Goal: Task Accomplishment & Management: Use online tool/utility

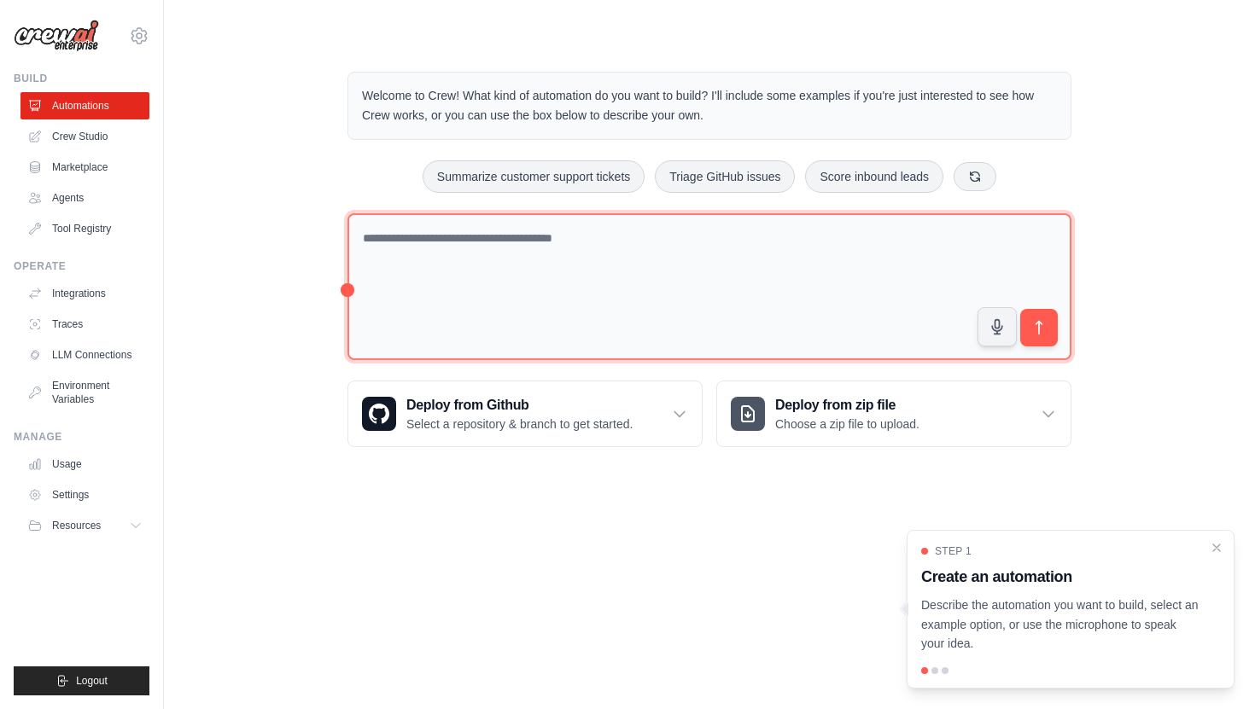
click at [607, 306] on textarea at bounding box center [709, 287] width 724 height 148
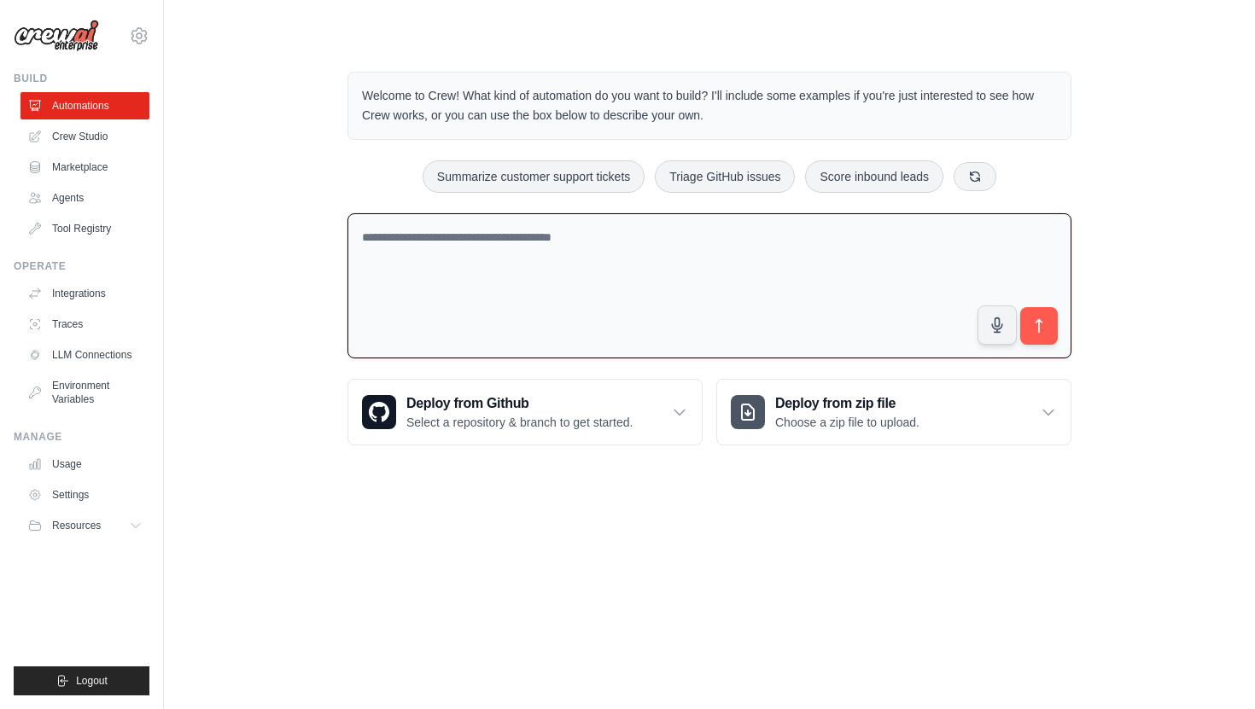
click at [604, 266] on textarea at bounding box center [709, 286] width 724 height 146
click at [630, 241] on textarea "**********" at bounding box center [709, 286] width 724 height 146
type textarea "**********"
click at [1040, 320] on icon "submit" at bounding box center [1039, 326] width 6 height 14
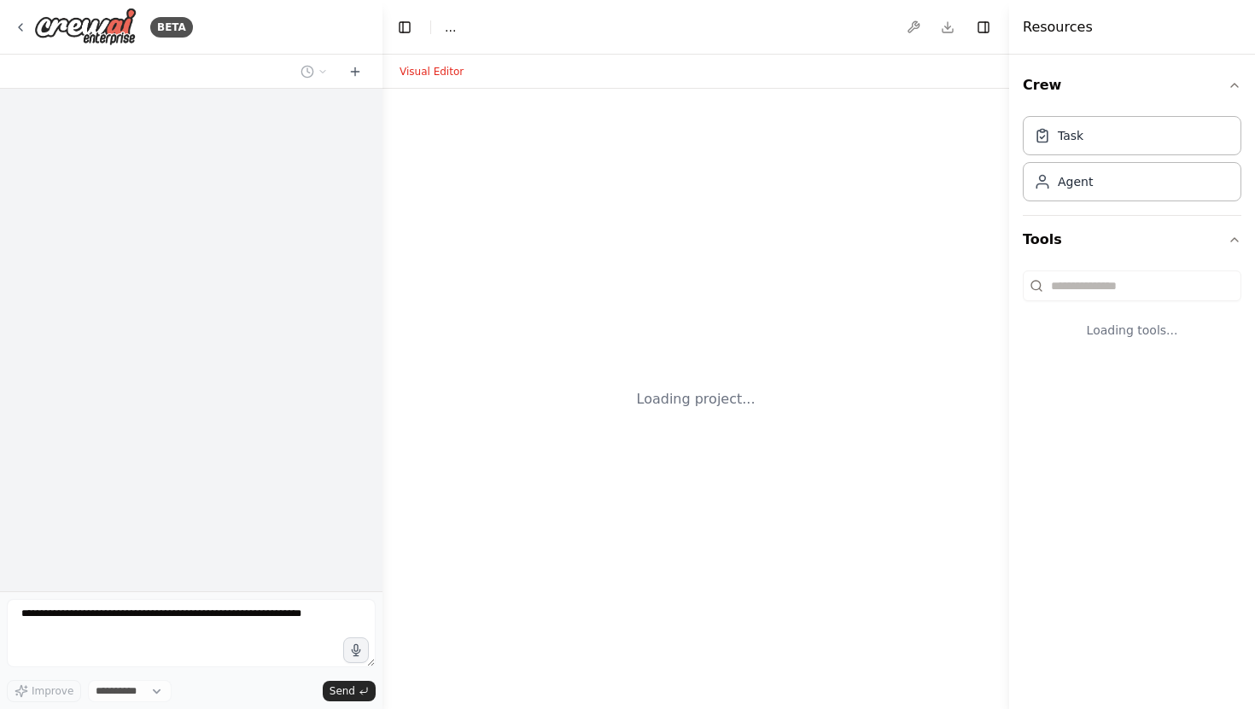
select select "****"
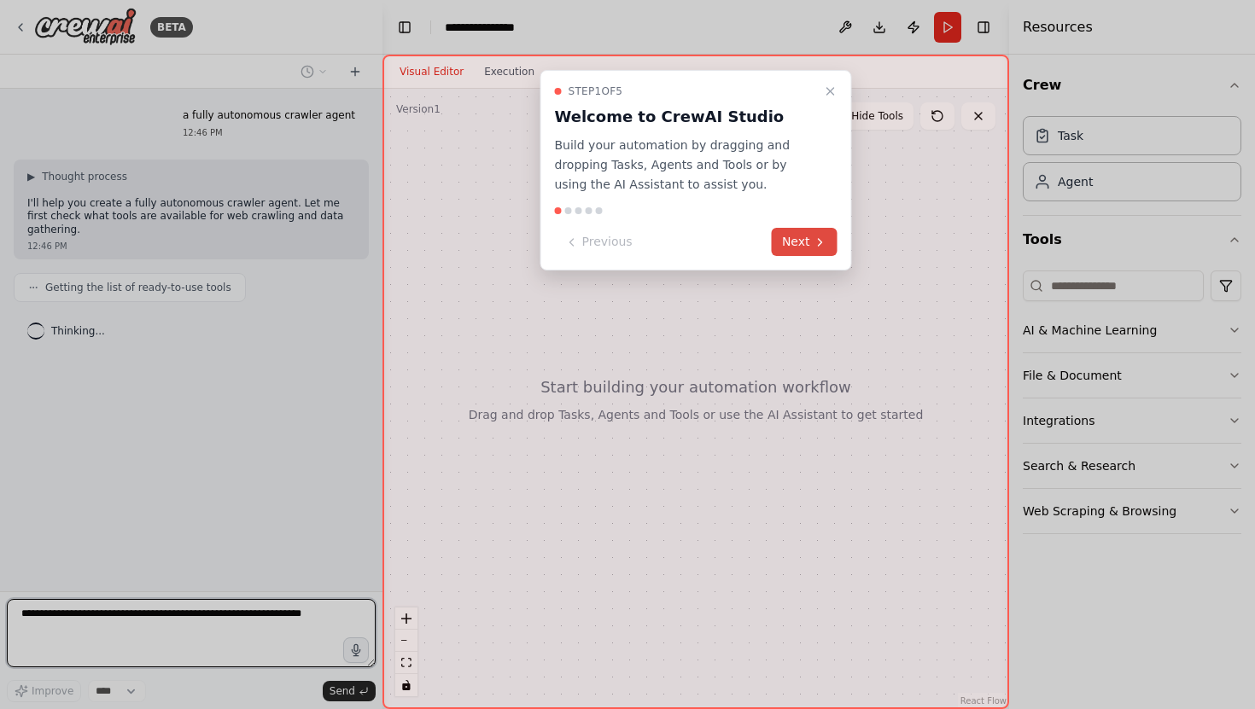
click at [802, 248] on button "Next" at bounding box center [805, 242] width 66 height 28
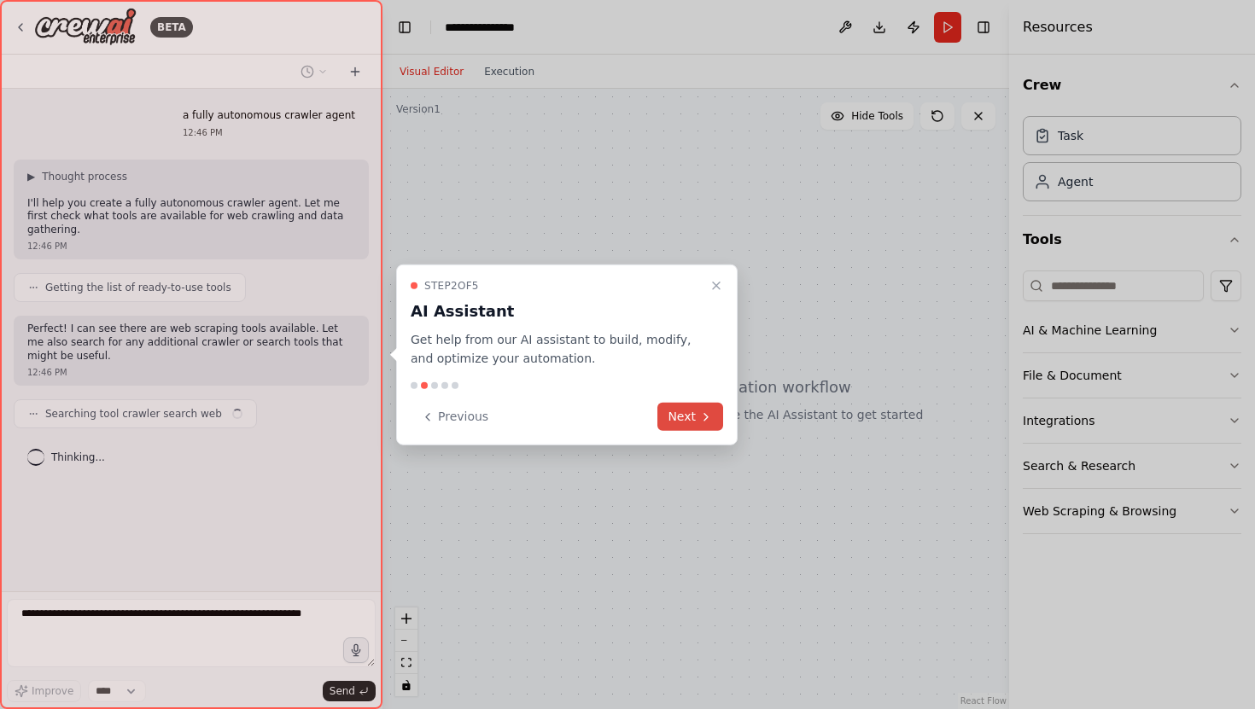
click at [701, 417] on icon at bounding box center [706, 417] width 14 height 14
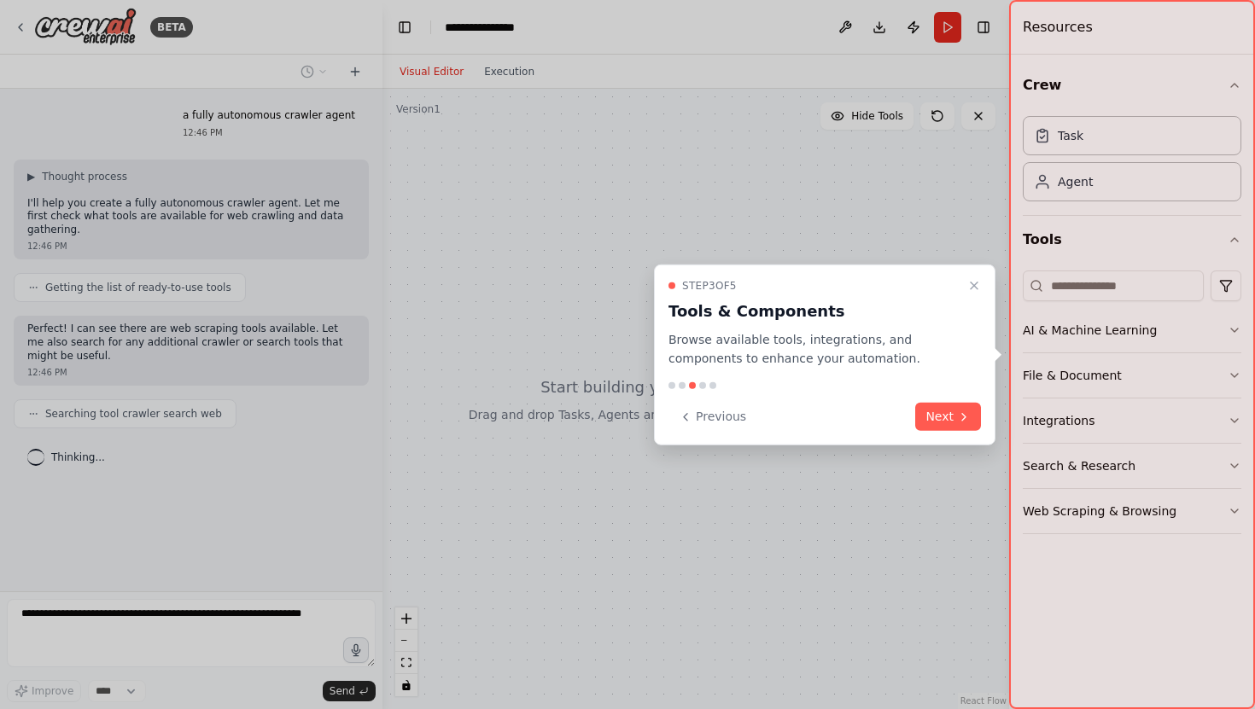
click at [950, 399] on div "Step 3 of 5 Tools & Components Browse available tools, integrations, and compon…" at bounding box center [824, 355] width 341 height 182
click at [949, 424] on button "Next" at bounding box center [948, 417] width 66 height 28
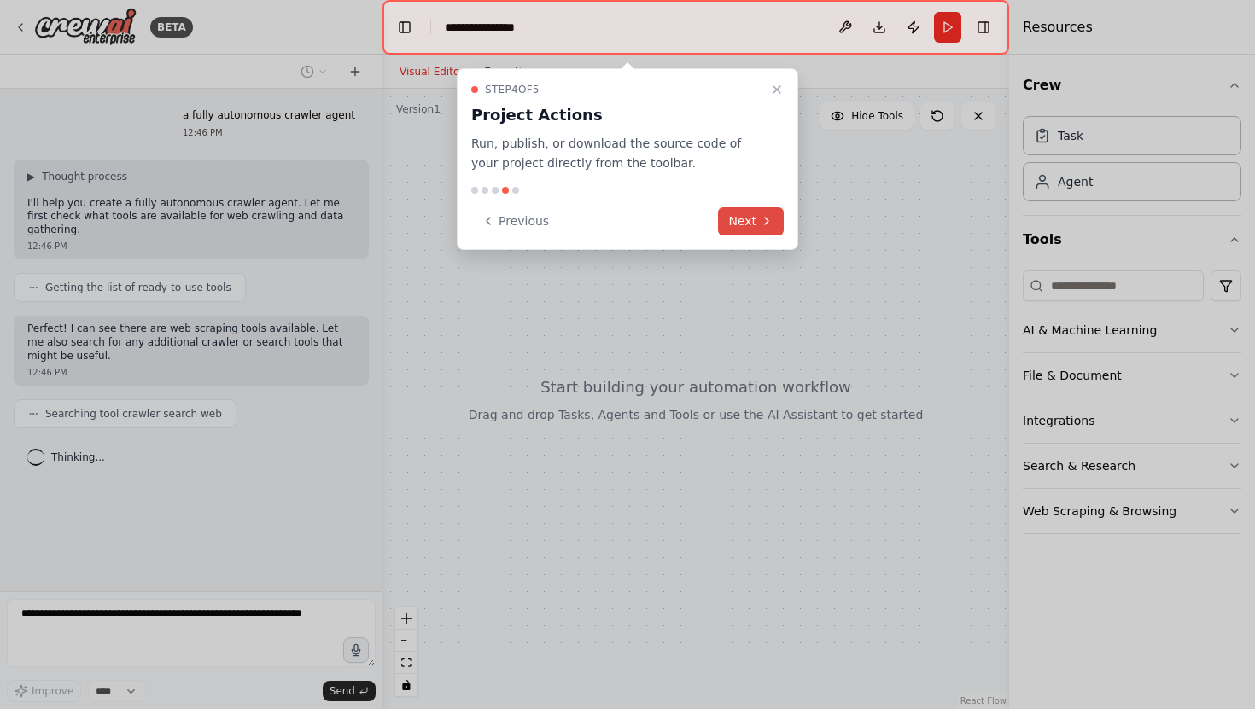
click at [749, 226] on button "Next" at bounding box center [751, 221] width 66 height 28
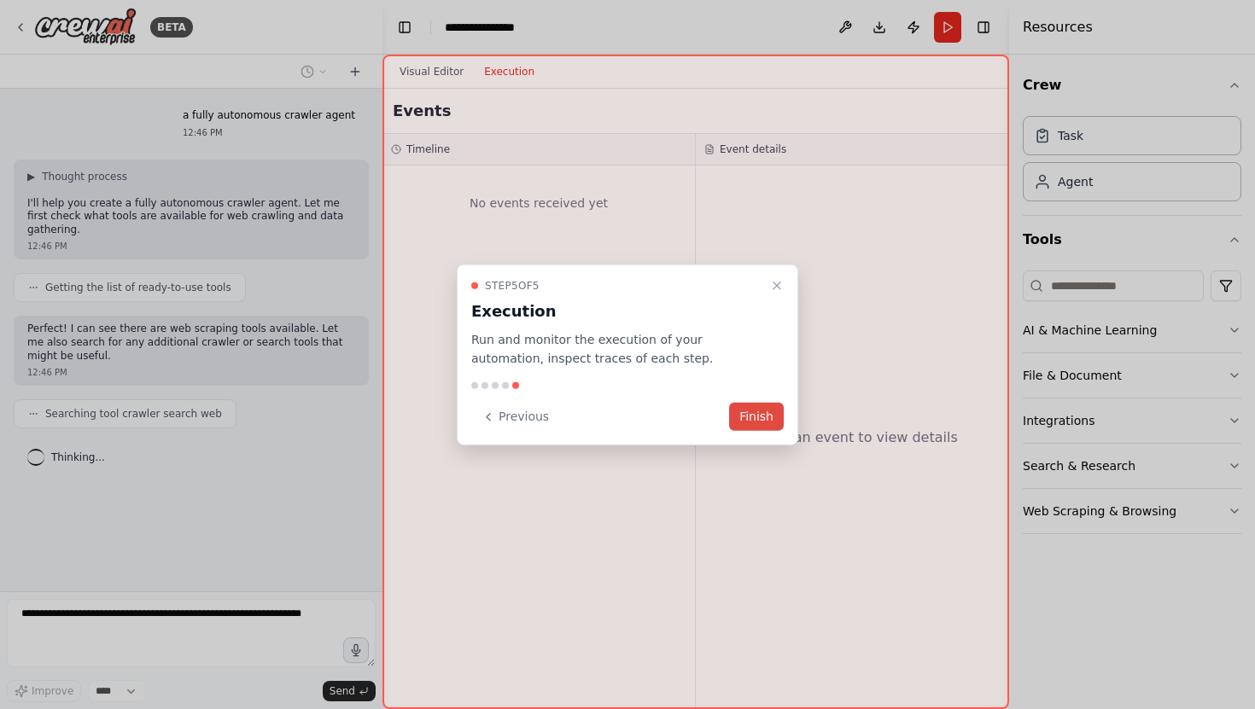
click at [738, 405] on button "Finish" at bounding box center [756, 417] width 55 height 28
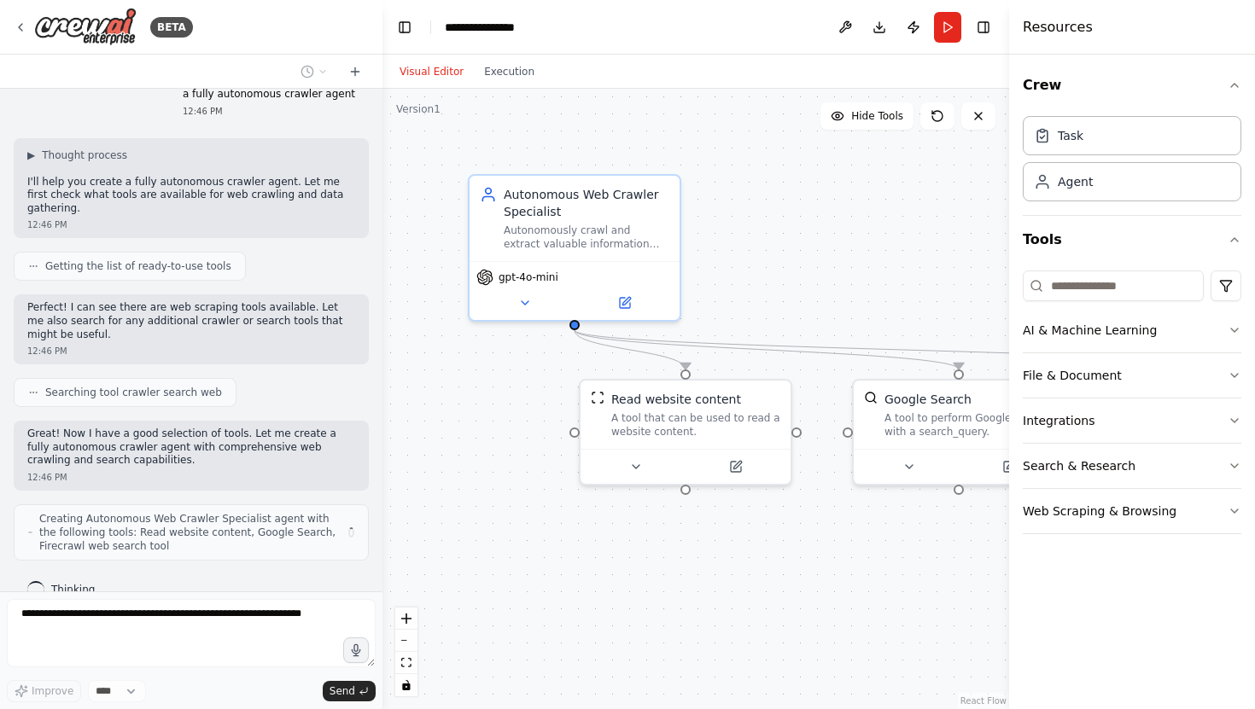
scroll to position [34, 0]
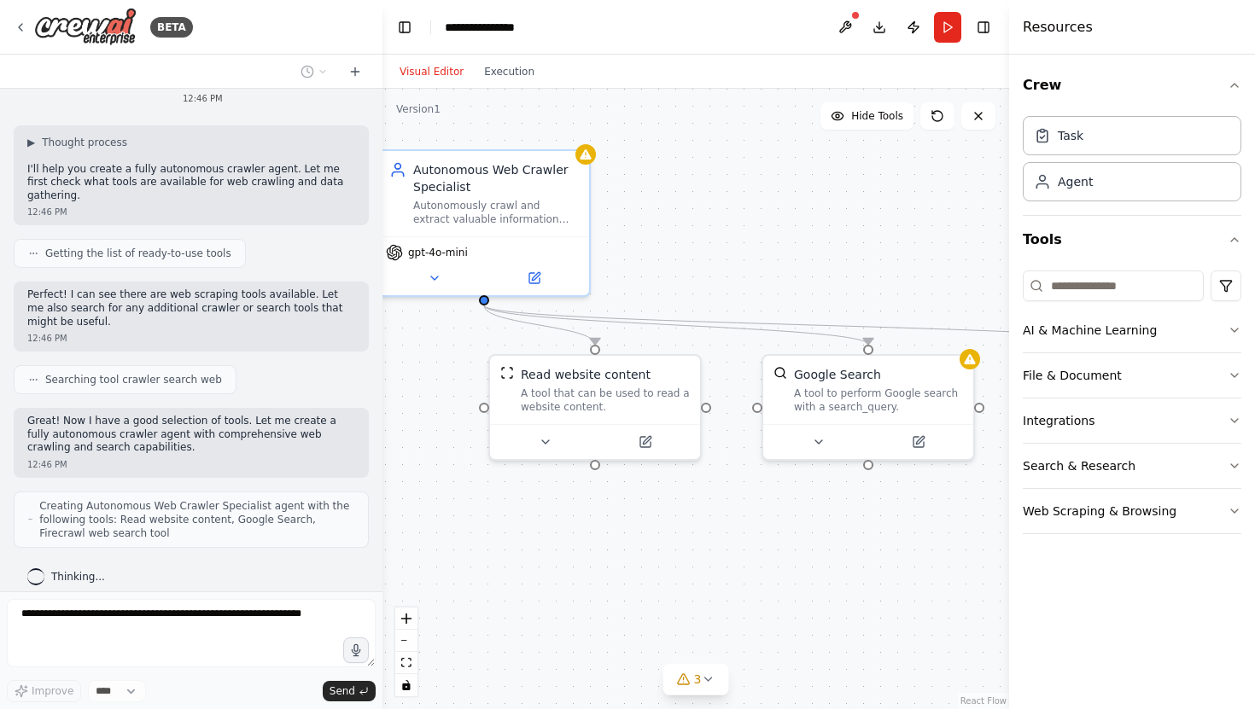
drag, startPoint x: 717, startPoint y: 265, endPoint x: 627, endPoint y: 242, distance: 93.6
click at [627, 241] on div ".deletable-edge-delete-btn { width: 20px; height: 20px; border: 0px solid #ffff…" at bounding box center [695, 399] width 627 height 621
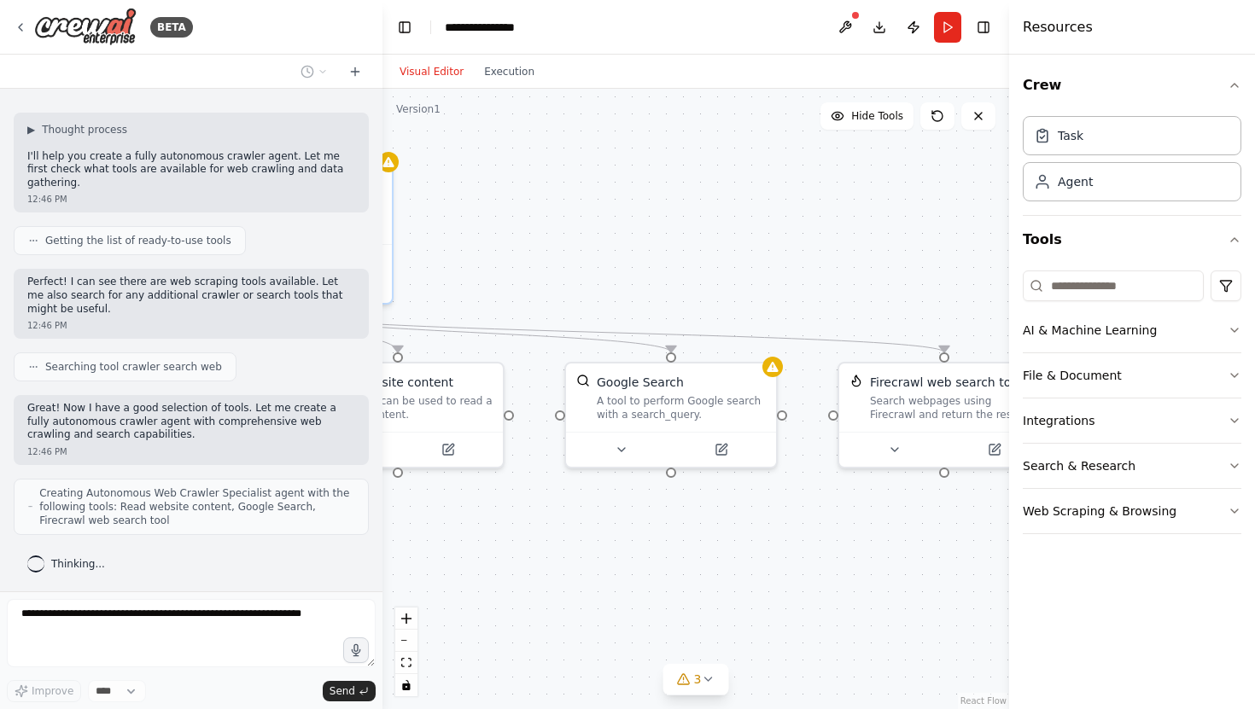
drag, startPoint x: 751, startPoint y: 285, endPoint x: 552, endPoint y: 294, distance: 199.1
click at [552, 292] on div ".deletable-edge-delete-btn { width: 20px; height: 20px; border: 0px solid #ffff…" at bounding box center [695, 399] width 627 height 621
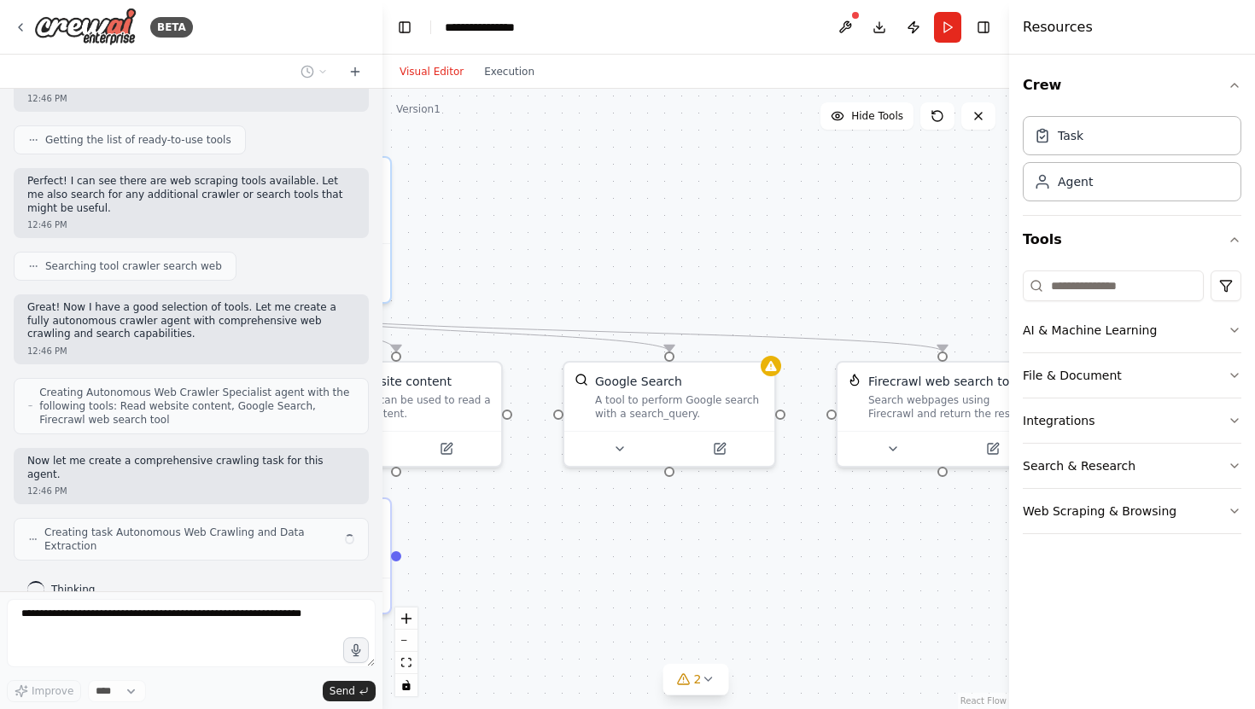
scroll to position [134, 0]
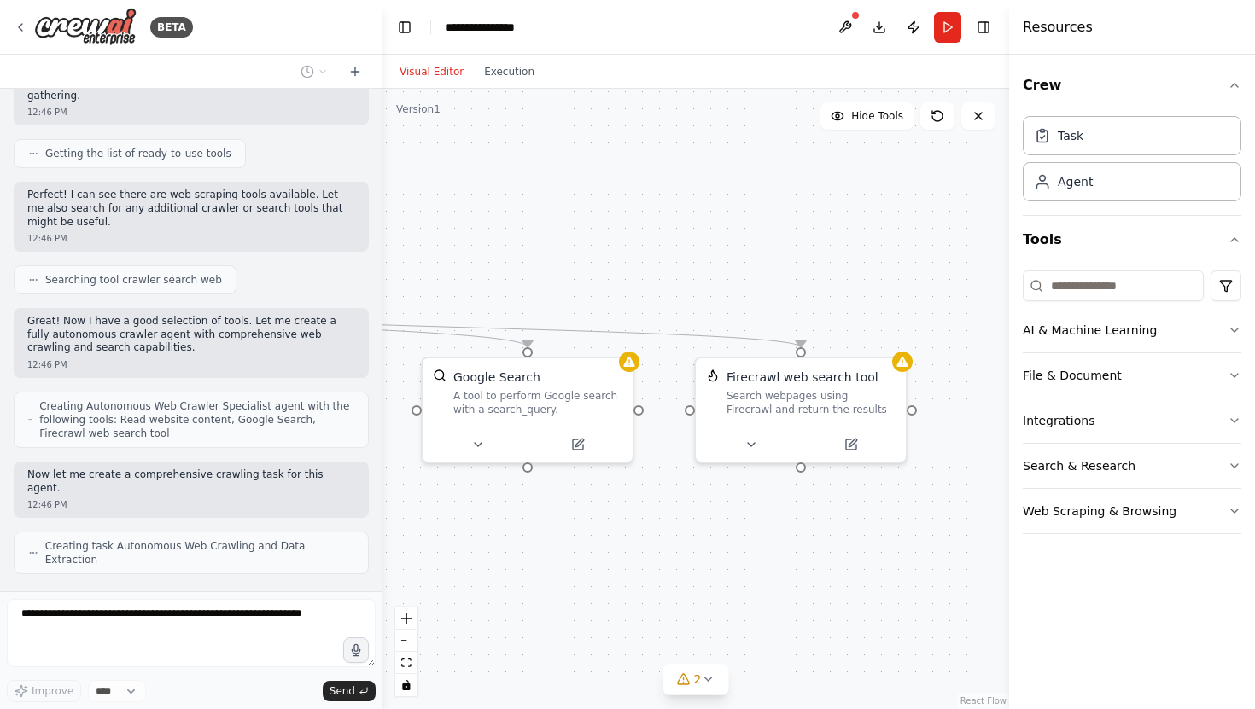
drag, startPoint x: 751, startPoint y: 282, endPoint x: 609, endPoint y: 277, distance: 141.8
click at [609, 277] on div ".deletable-edge-delete-btn { width: 20px; height: 20px; border: 0px solid #ffff…" at bounding box center [695, 399] width 627 height 621
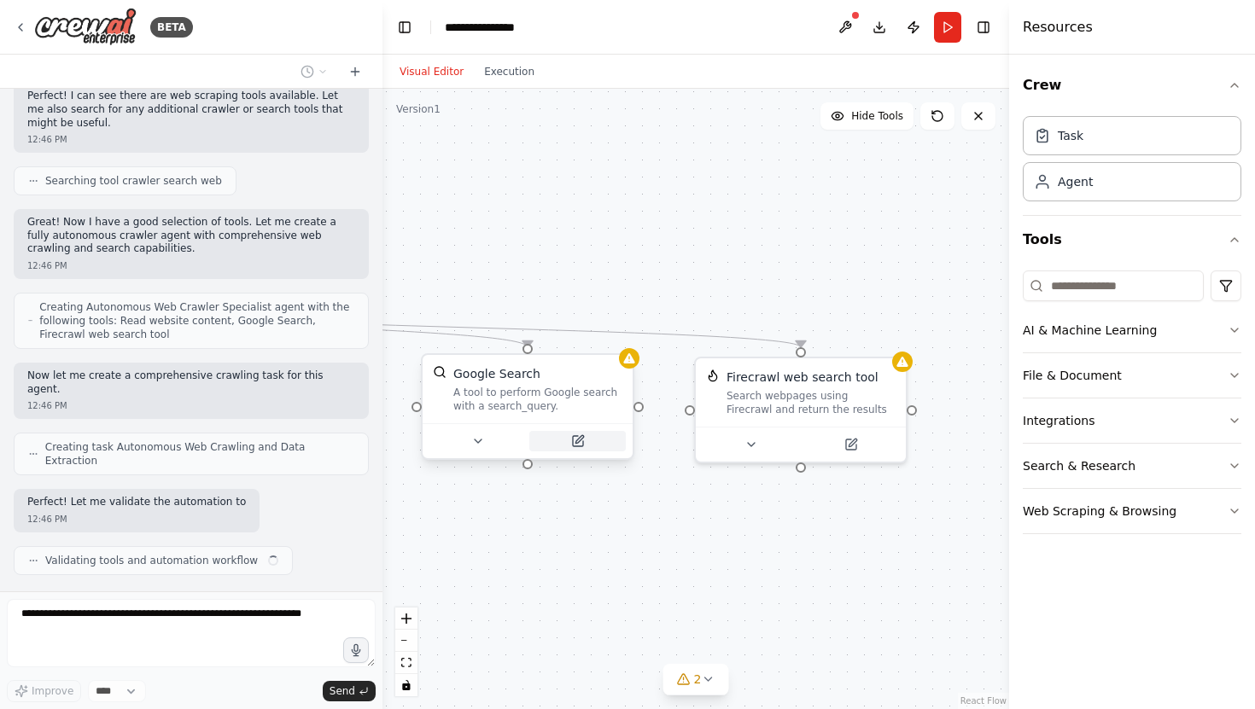
scroll to position [247, 0]
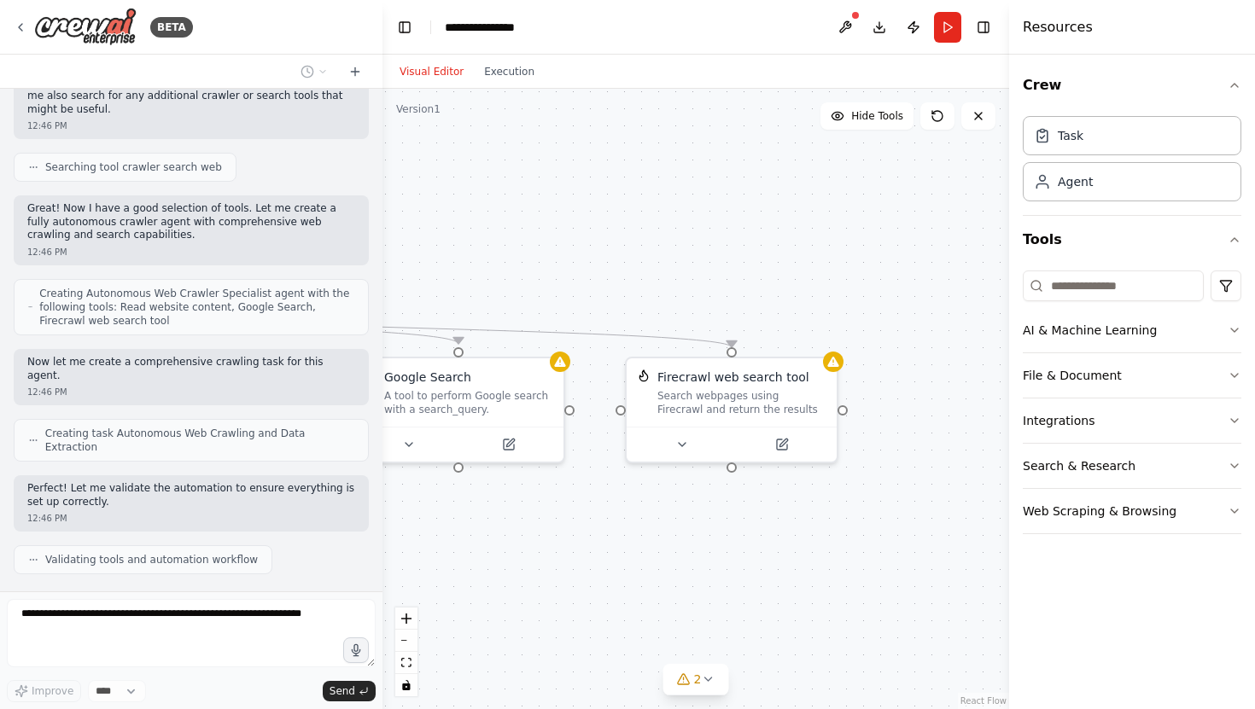
drag, startPoint x: 622, startPoint y: 266, endPoint x: 551, endPoint y: 268, distance: 70.9
click at [551, 266] on div ".deletable-edge-delete-btn { width: 20px; height: 20px; border: 0px solid #ffff…" at bounding box center [695, 399] width 627 height 621
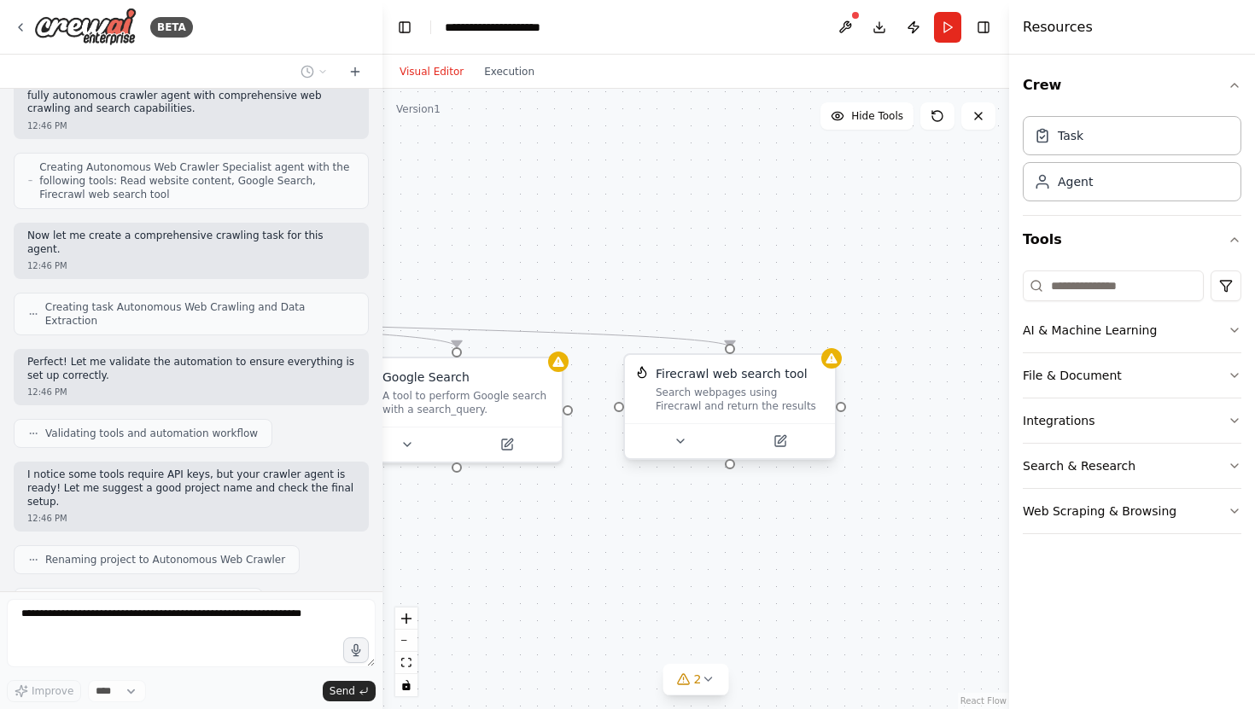
scroll to position [416, 0]
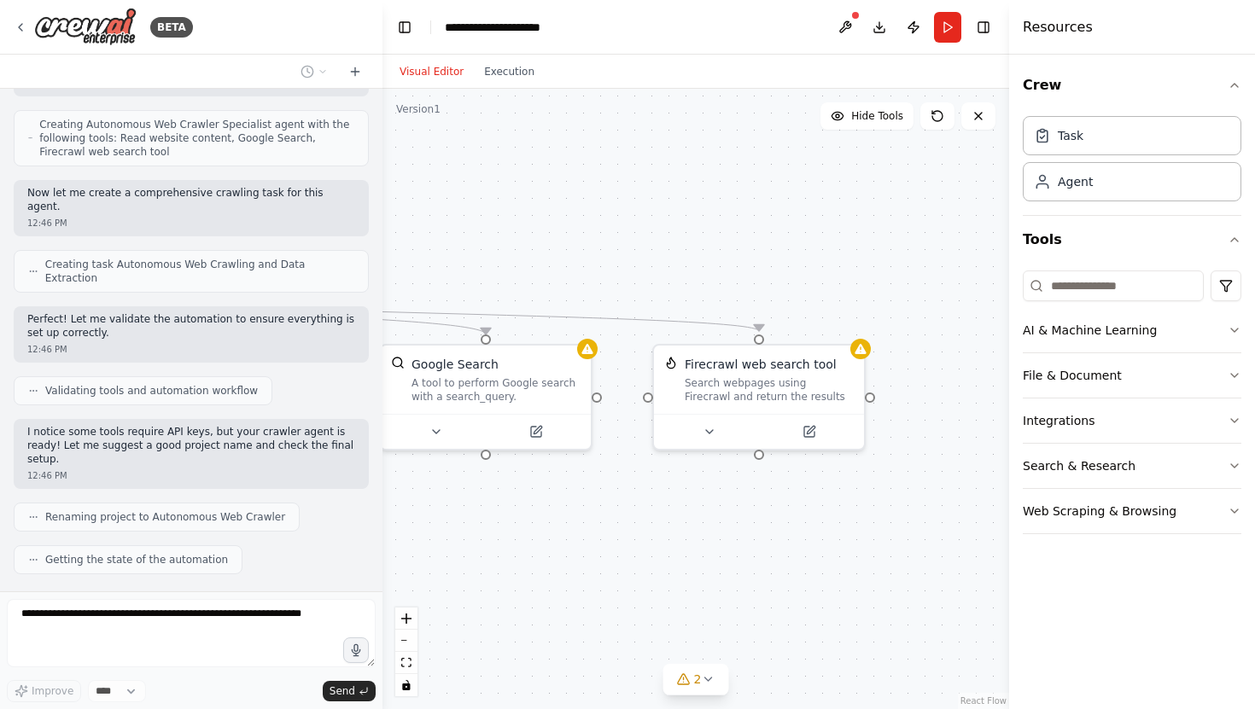
drag, startPoint x: 657, startPoint y: 270, endPoint x: 689, endPoint y: 252, distance: 36.3
click at [689, 252] on div ".deletable-edge-delete-btn { width: 20px; height: 20px; border: 0px solid #ffff…" at bounding box center [695, 399] width 627 height 621
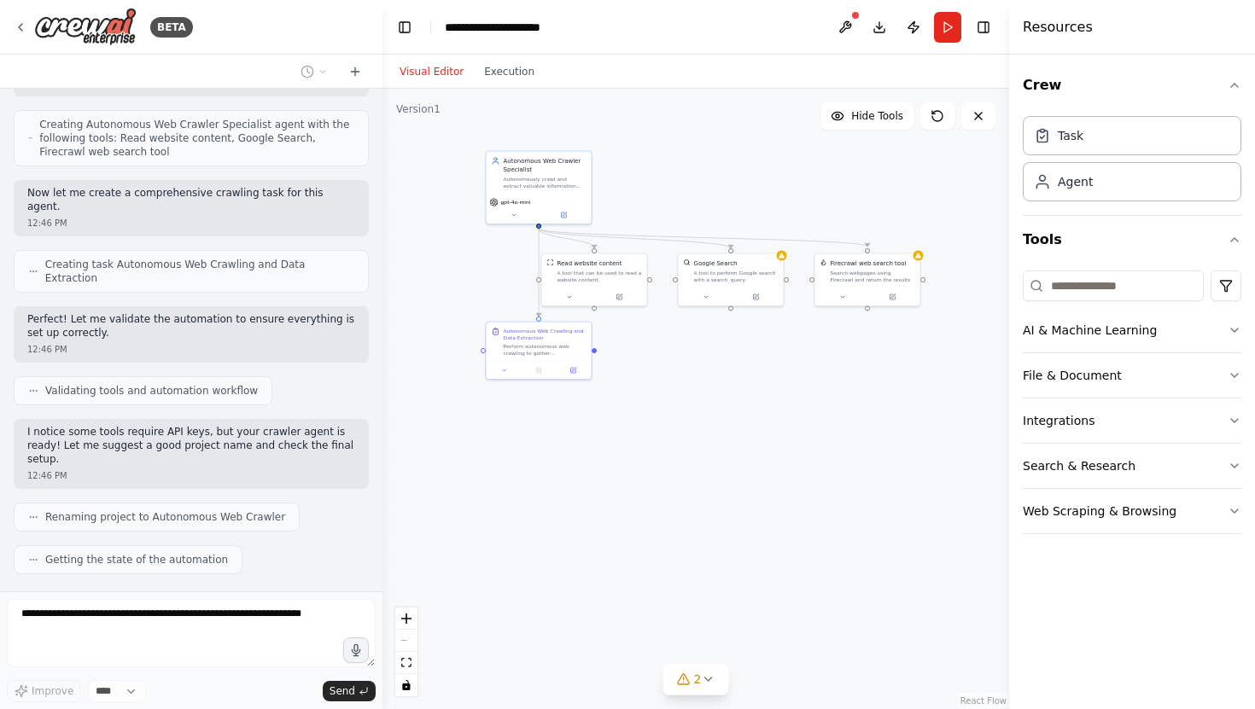
drag, startPoint x: 619, startPoint y: 241, endPoint x: 826, endPoint y: 179, distance: 216.3
click at [827, 179] on div ".deletable-edge-delete-btn { width: 20px; height: 20px; border: 0px solid #ffff…" at bounding box center [695, 399] width 627 height 621
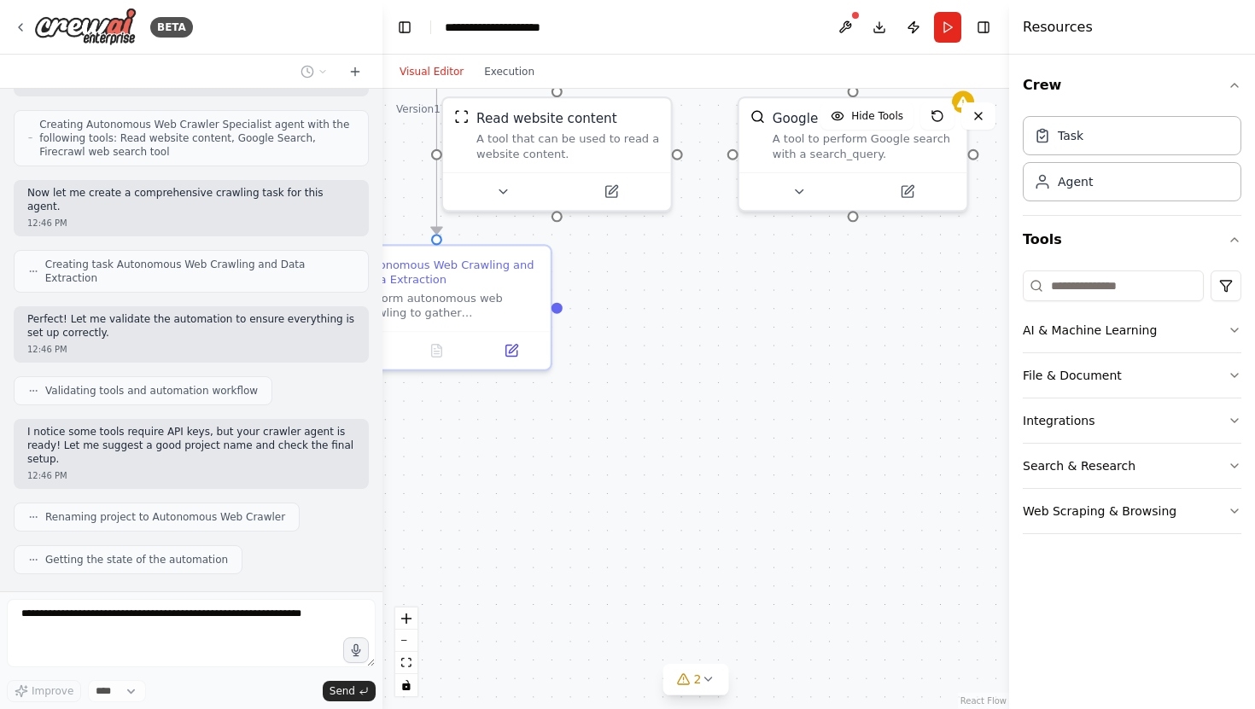
click at [837, 360] on div ".deletable-edge-delete-btn { width: 20px; height: 20px; border: 0px solid #ffff…" at bounding box center [695, 399] width 627 height 621
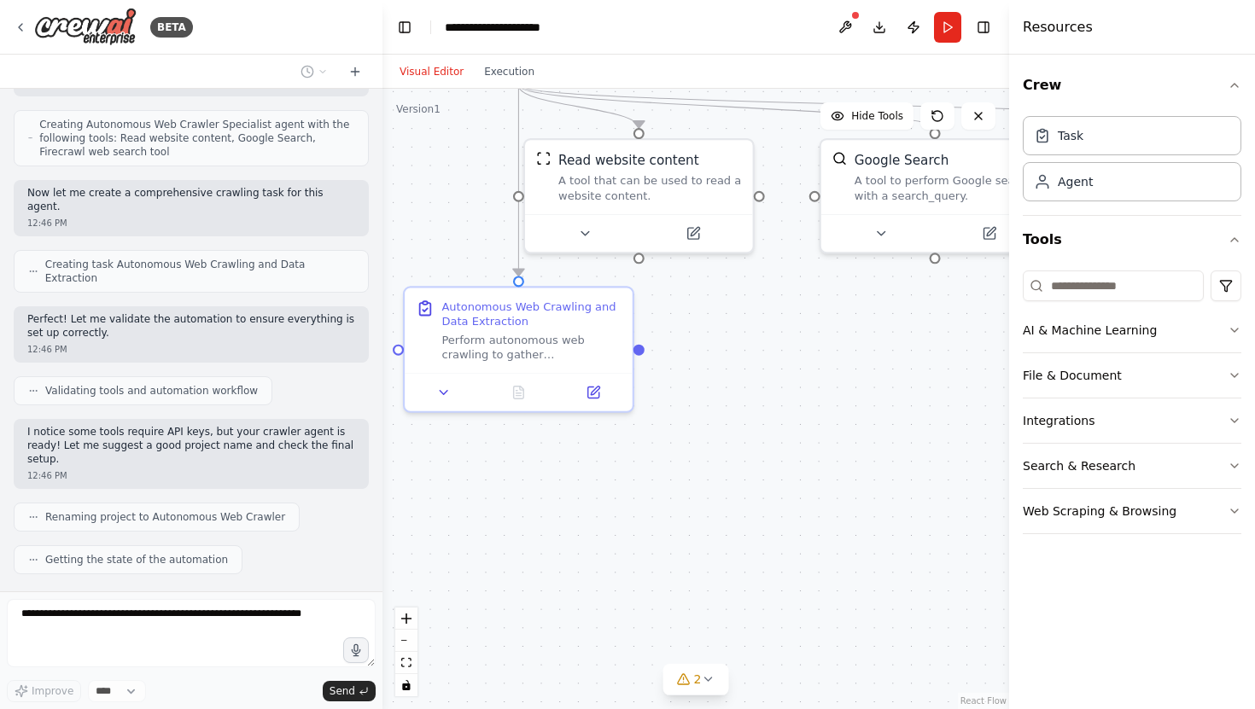
drag, startPoint x: 823, startPoint y: 360, endPoint x: 901, endPoint y: 402, distance: 89.0
click at [903, 402] on div ".deletable-edge-delete-btn { width: 20px; height: 20px; border: 0px solid #ffff…" at bounding box center [695, 399] width 627 height 621
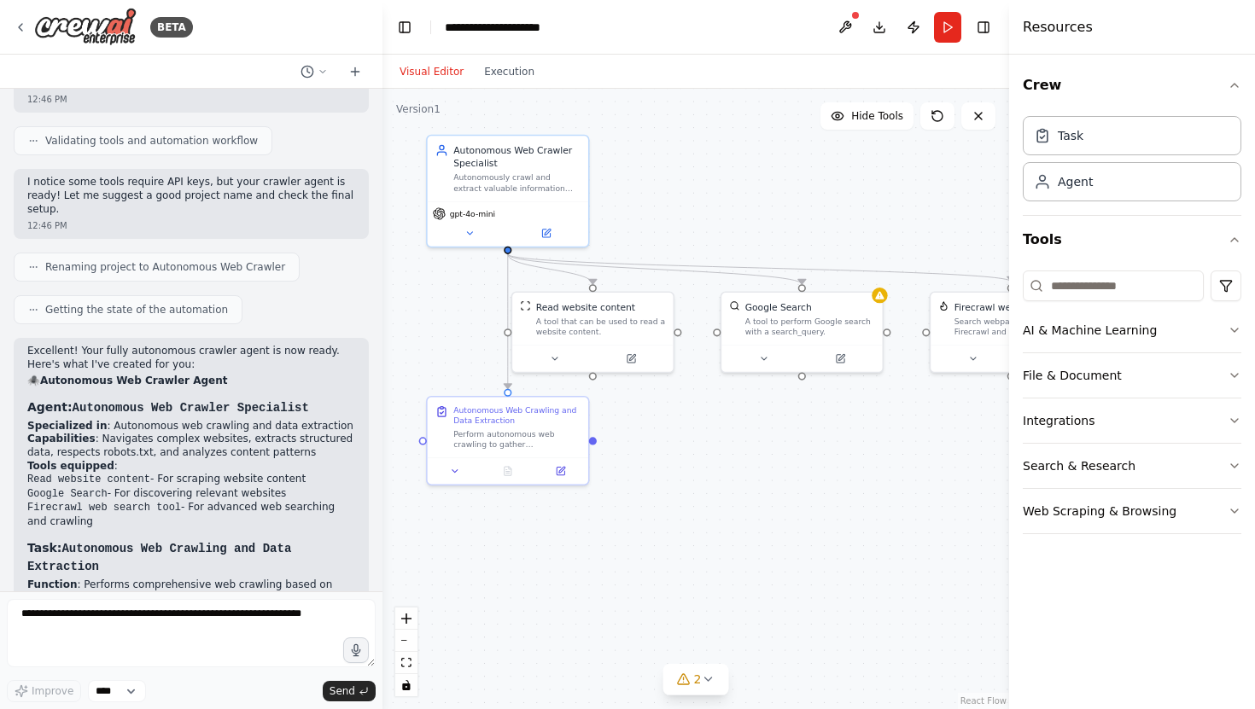
drag, startPoint x: 882, startPoint y: 313, endPoint x: 779, endPoint y: 387, distance: 126.7
click at [779, 387] on div ".deletable-edge-delete-btn { width: 20px; height: 20px; border: 0px solid #ffff…" at bounding box center [695, 399] width 627 height 621
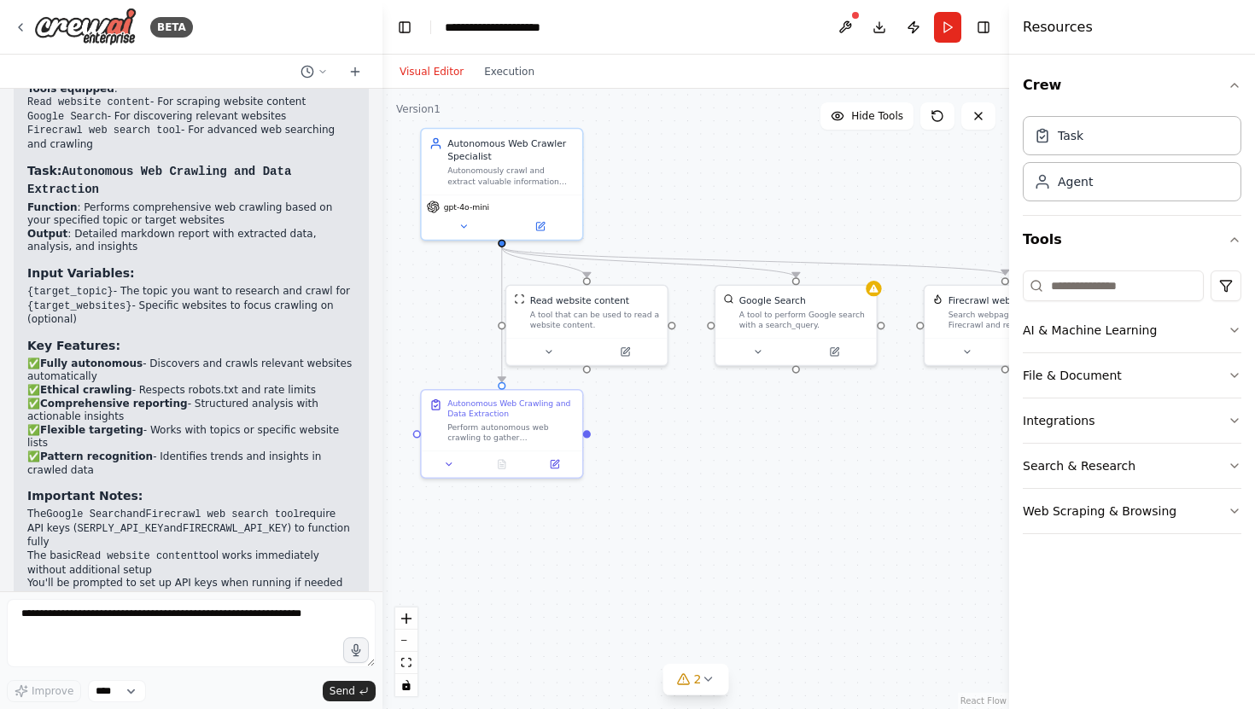
scroll to position [1056, 0]
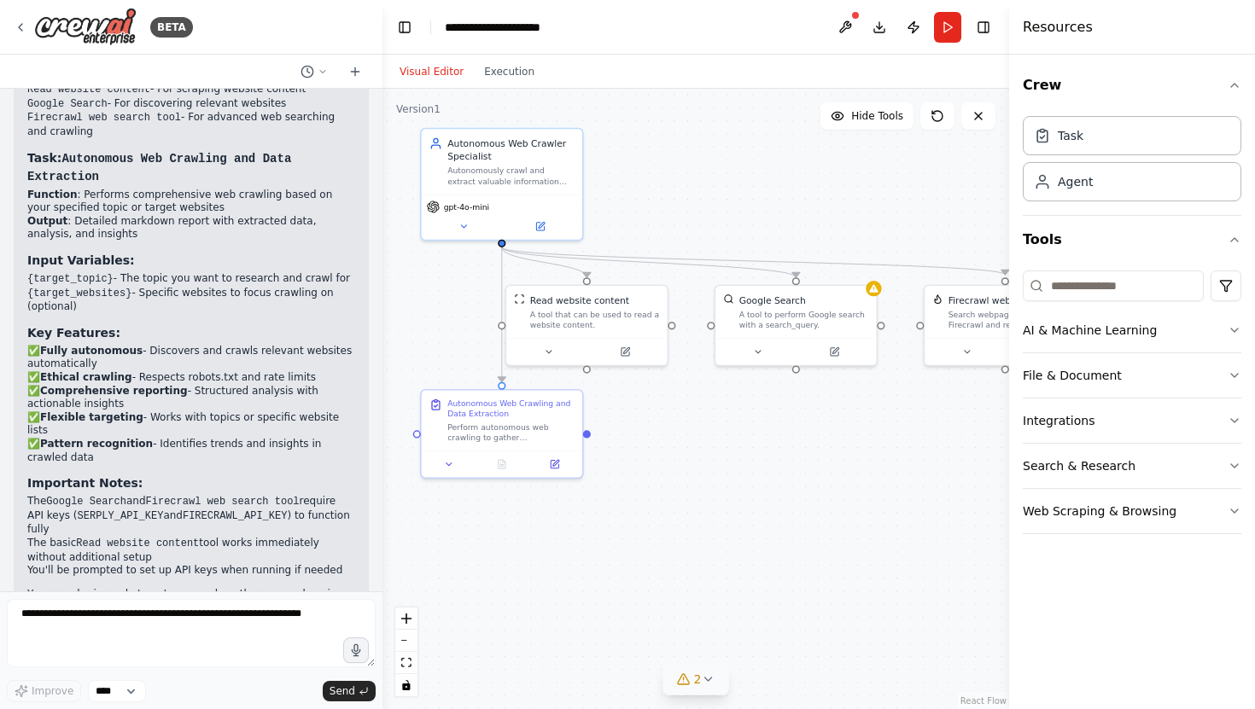
click at [704, 677] on icon at bounding box center [708, 680] width 14 height 14
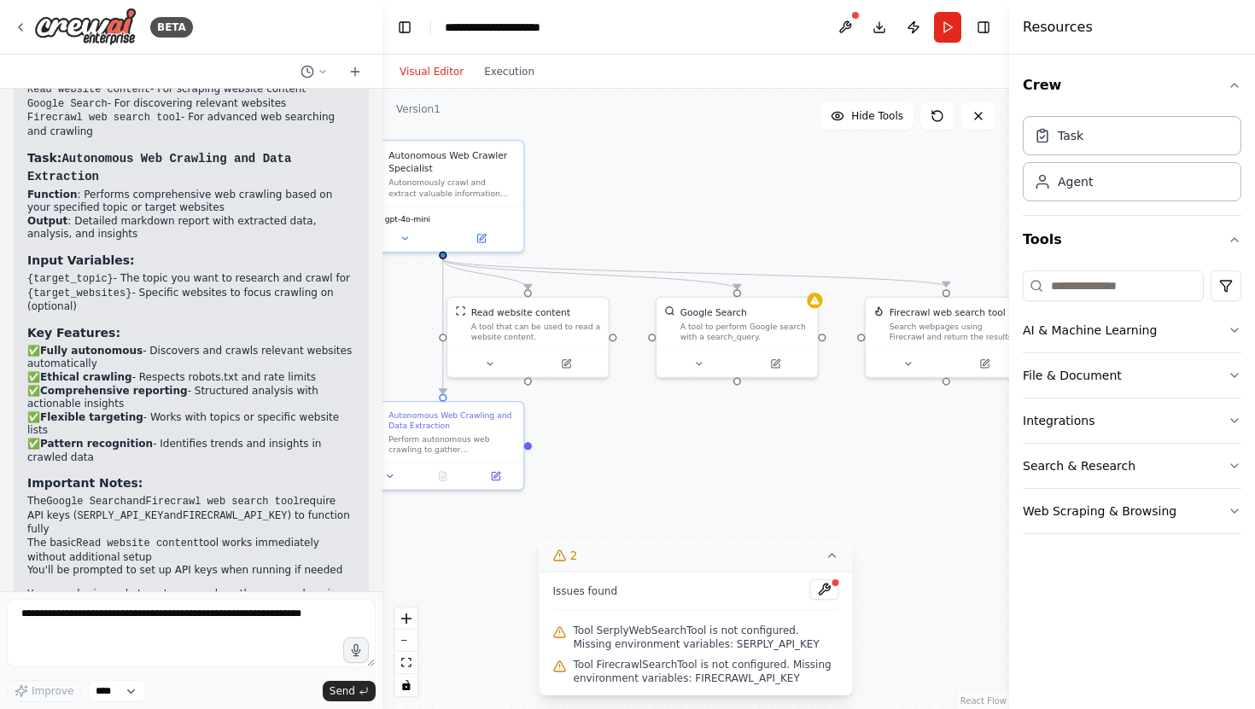
drag, startPoint x: 773, startPoint y: 477, endPoint x: 647, endPoint y: 509, distance: 130.2
click at [646, 508] on div ".deletable-edge-delete-btn { width: 20px; height: 20px; border: 0px solid #ffff…" at bounding box center [695, 399] width 627 height 621
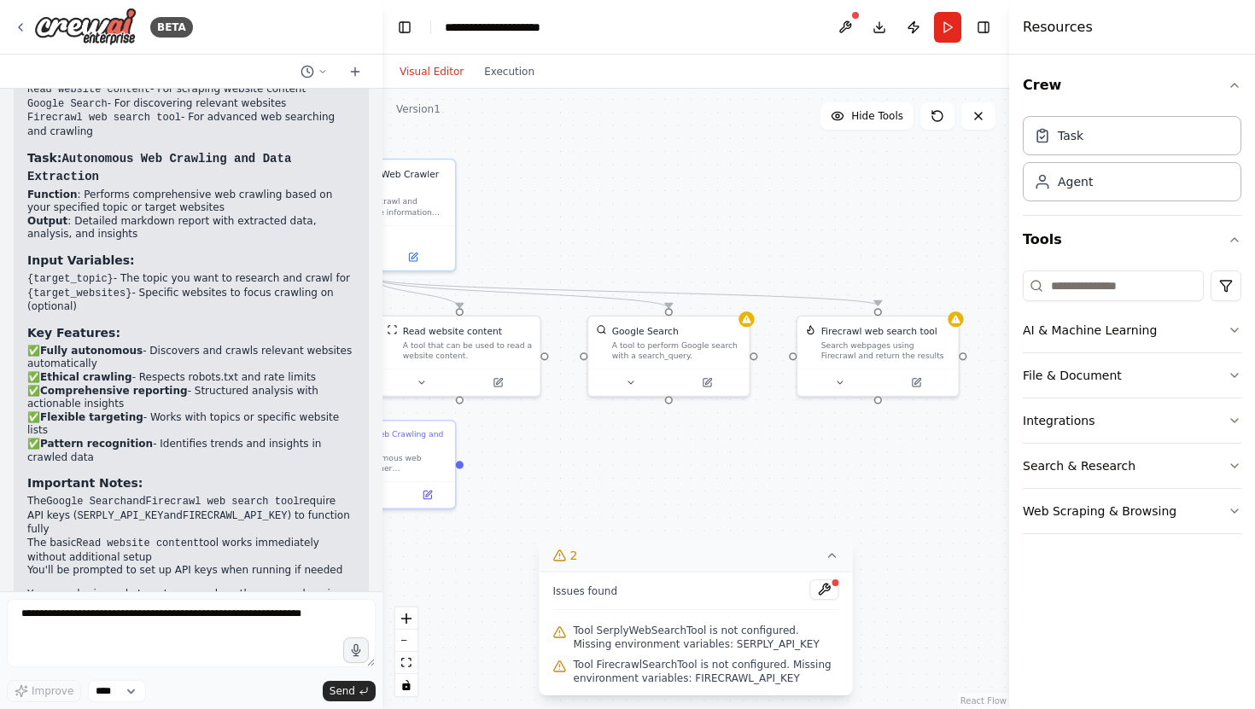
drag, startPoint x: 750, startPoint y: 474, endPoint x: 731, endPoint y: 473, distance: 19.7
click at [731, 473] on div ".deletable-edge-delete-btn { width: 20px; height: 20px; border: 0px solid #ffff…" at bounding box center [695, 399] width 627 height 621
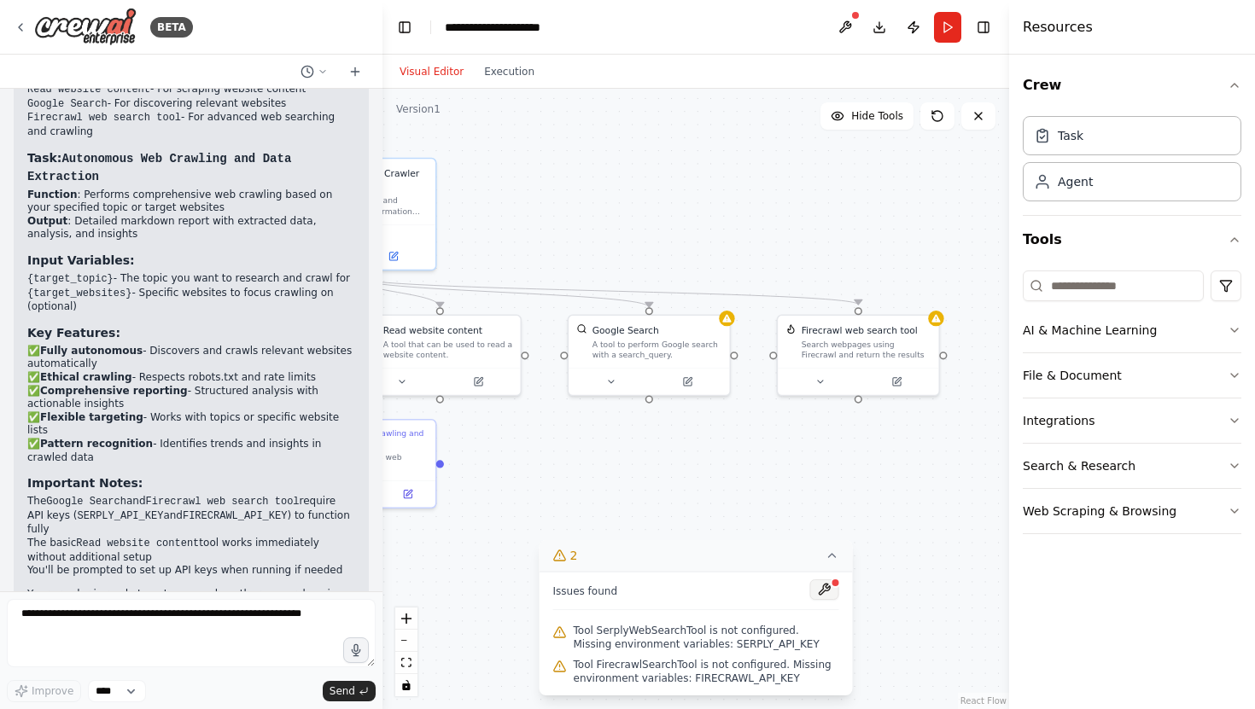
click at [822, 587] on button at bounding box center [824, 590] width 29 height 20
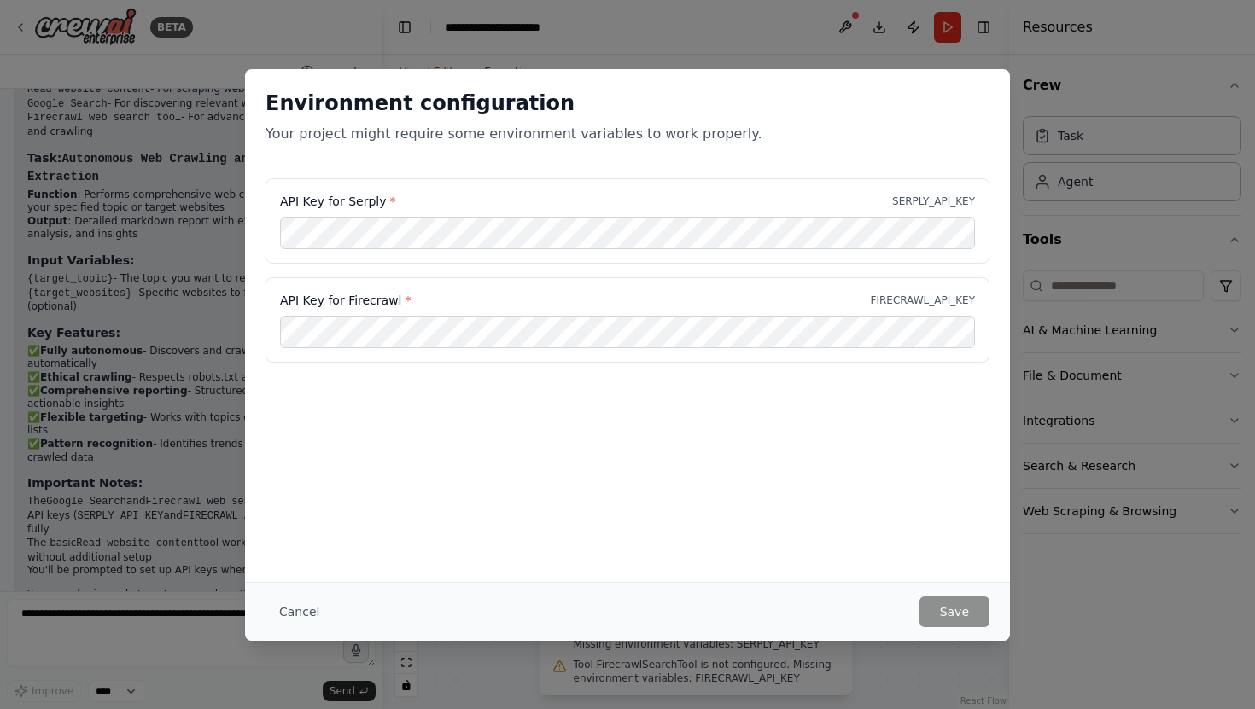
click at [366, 299] on label "API Key for Firecrawl *" at bounding box center [345, 300] width 131 height 17
copy label "Firecrawl"
click at [361, 197] on label "API Key for Serply *" at bounding box center [337, 201] width 115 height 17
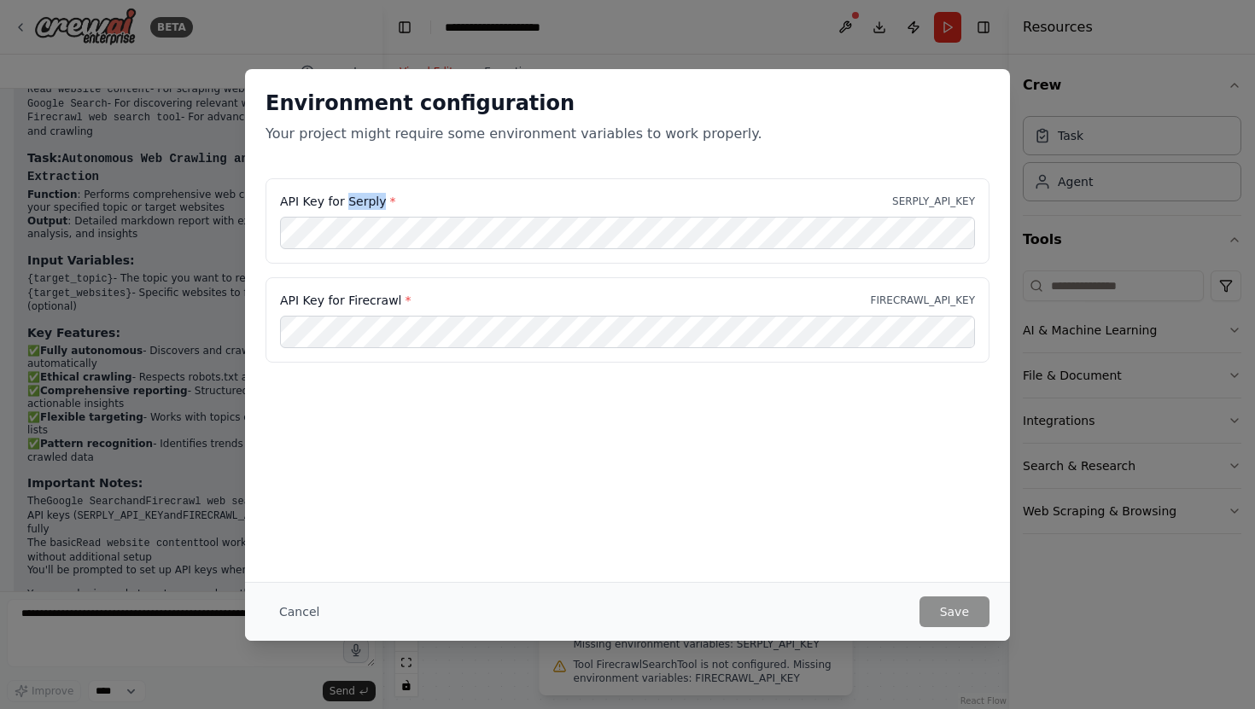
copy label "Serply"
